Goal: Task Accomplishment & Management: Use online tool/utility

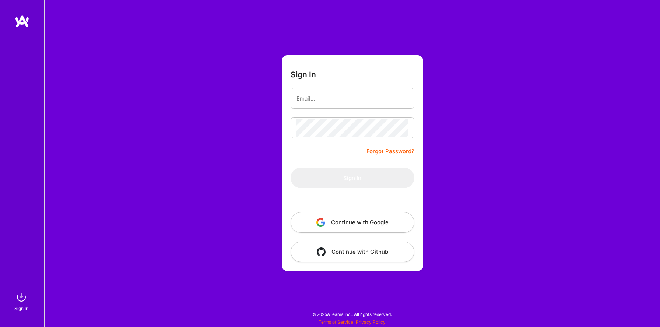
click at [334, 221] on button "Continue with Google" at bounding box center [353, 222] width 124 height 21
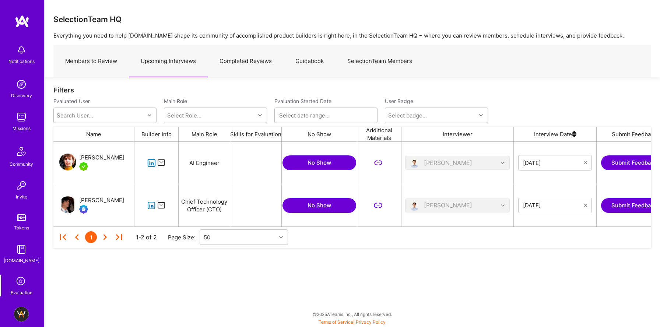
scroll to position [34, 0]
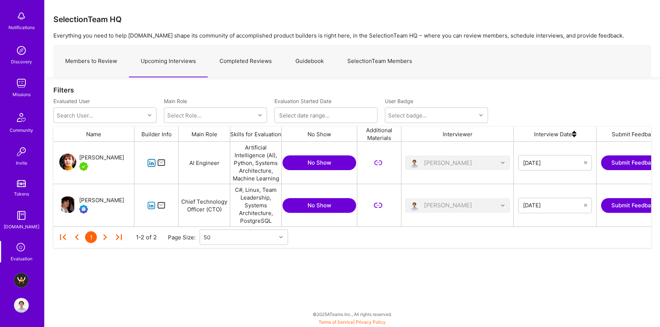
click at [16, 281] on img at bounding box center [21, 280] width 15 height 15
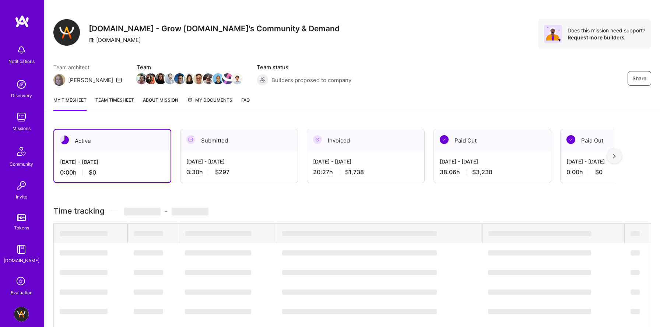
scroll to position [8, 0]
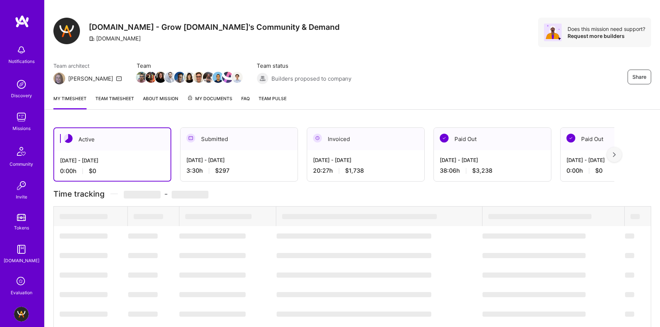
scroll to position [8, 0]
